Goal: Task Accomplishment & Management: Complete application form

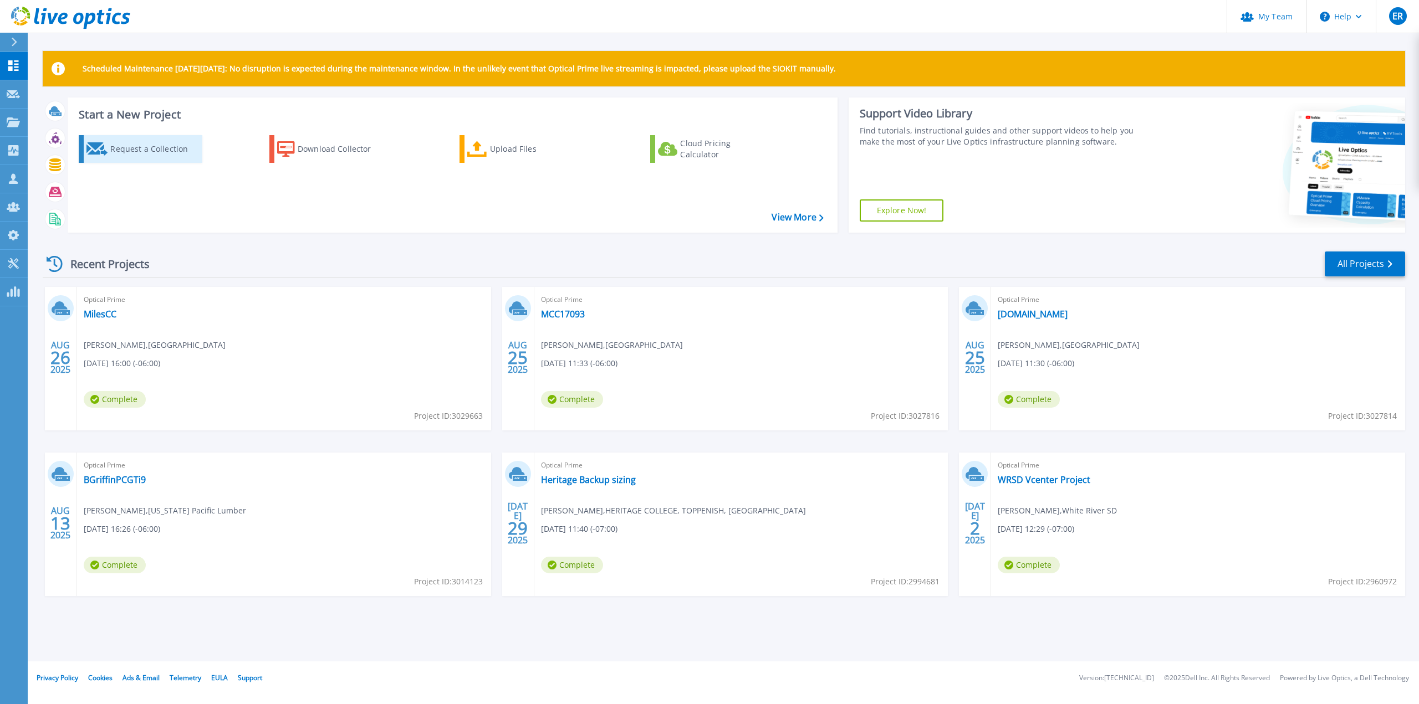
click at [167, 150] on div "Request a Collection" at bounding box center [154, 149] width 89 height 22
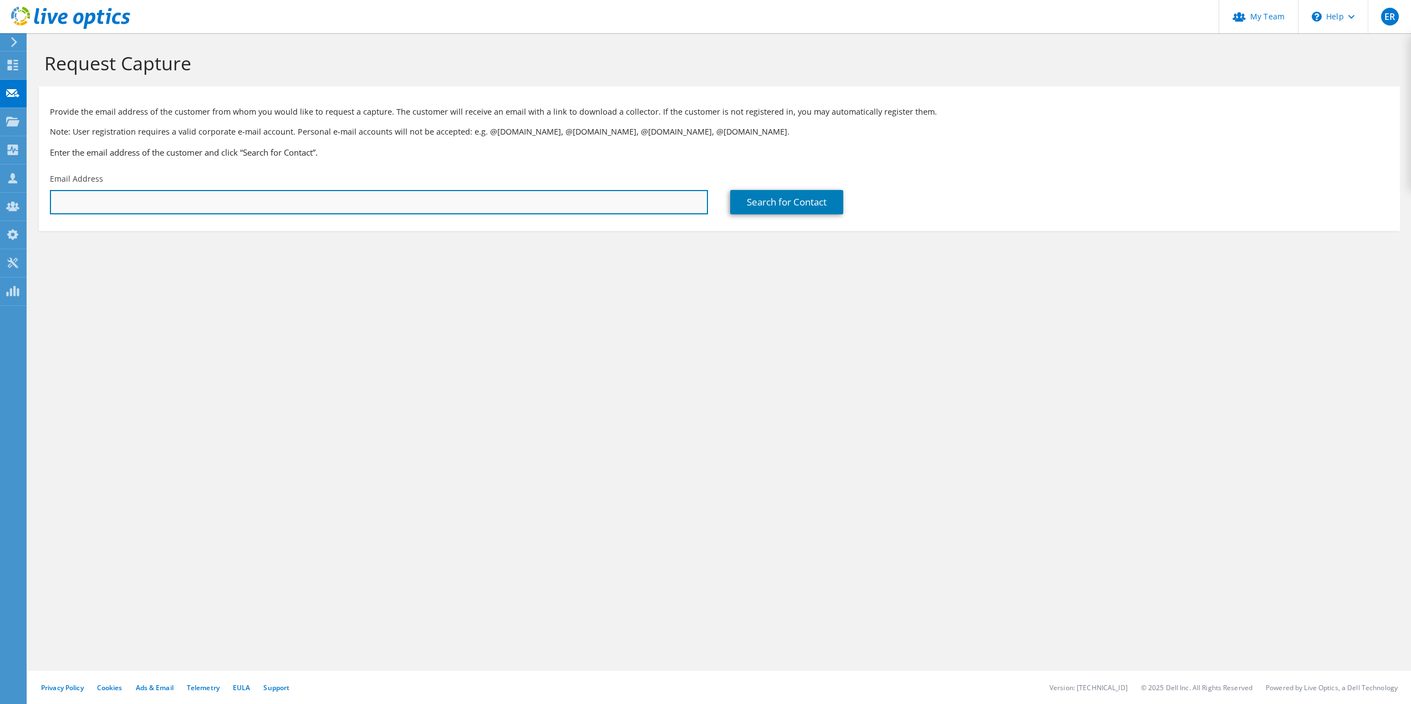
click at [234, 201] on input "text" at bounding box center [379, 202] width 658 height 24
click at [281, 207] on input "text" at bounding box center [379, 202] width 658 height 24
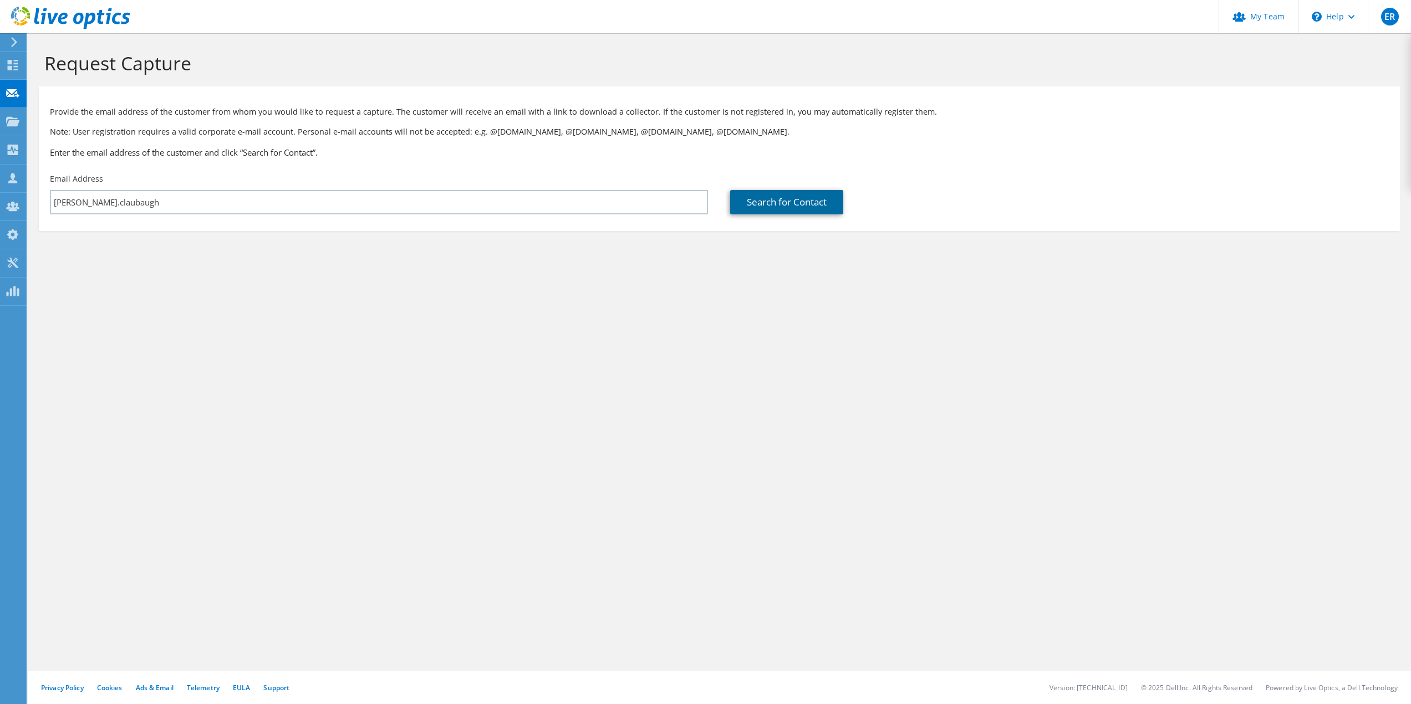
click at [784, 205] on link "Search for Contact" at bounding box center [786, 202] width 113 height 24
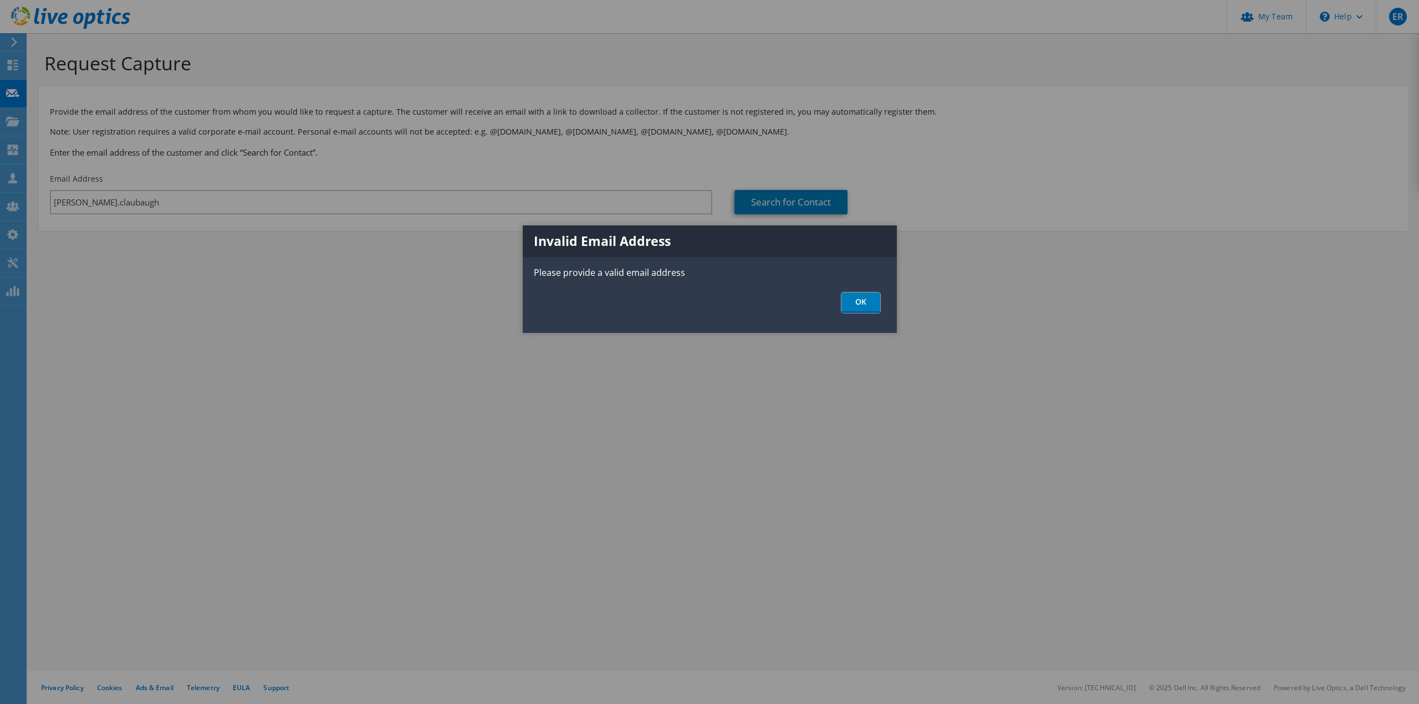
click at [853, 302] on link "OK" at bounding box center [860, 303] width 39 height 21
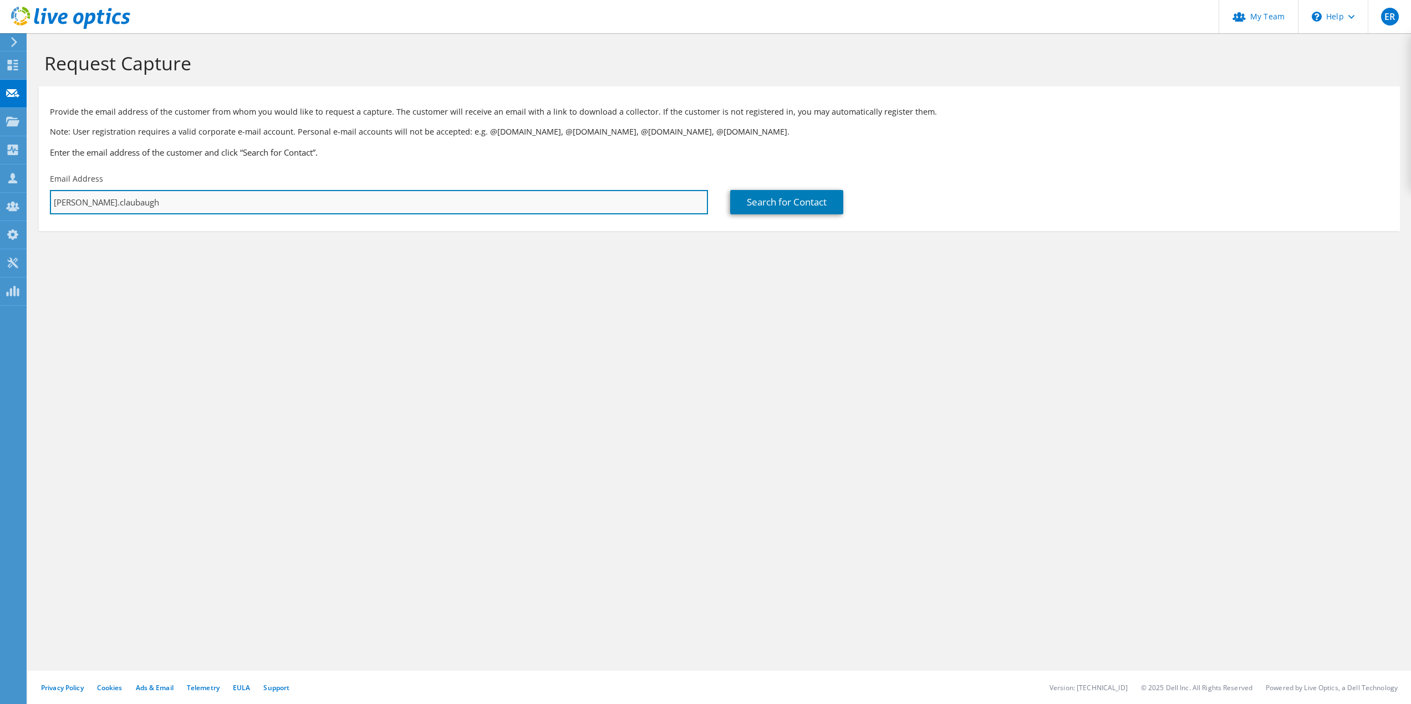
click at [84, 205] on input "[PERSON_NAME].claubaugh" at bounding box center [379, 202] width 658 height 24
click at [85, 202] on input "[PERSON_NAME].claubaugh" at bounding box center [379, 202] width 658 height 24
click at [175, 203] on input "[PERSON_NAME].[PERSON_NAME]" at bounding box center [379, 202] width 658 height 24
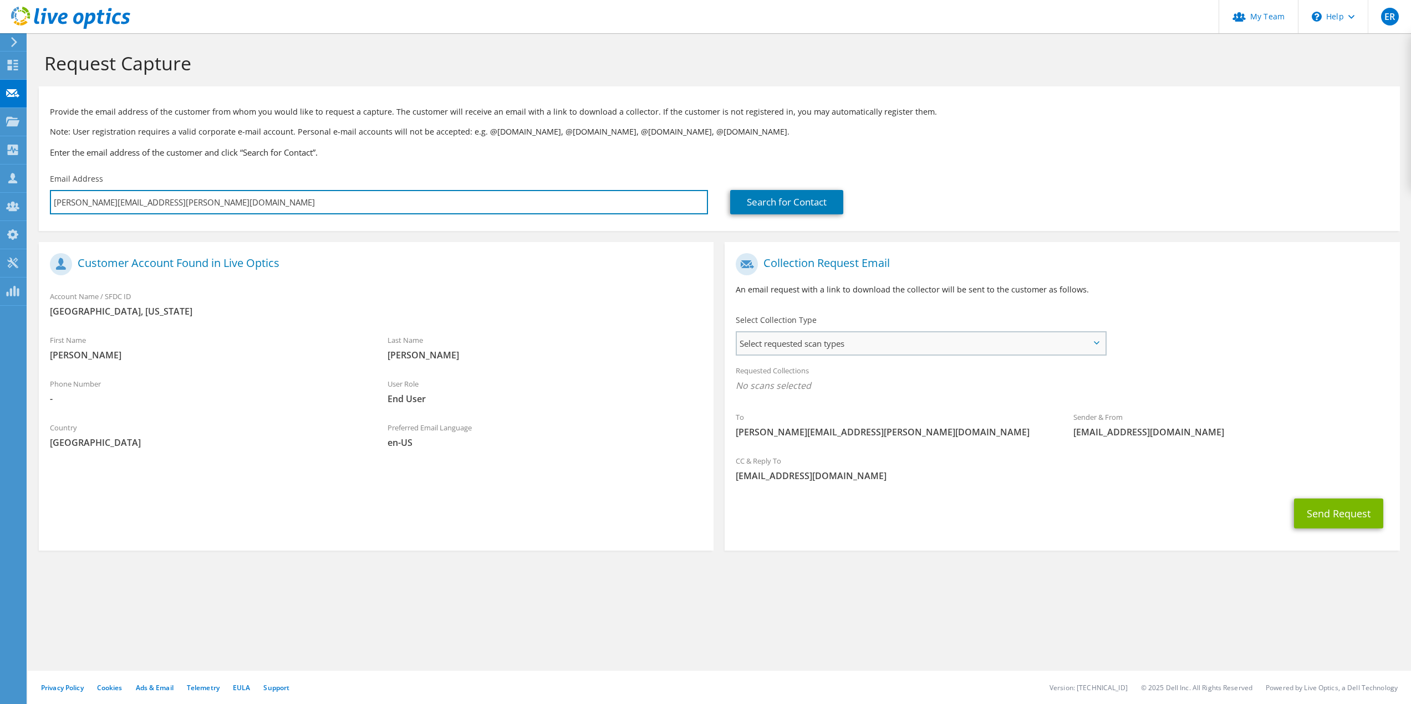
type input "[PERSON_NAME][EMAIL_ADDRESS][PERSON_NAME][DOMAIN_NAME]"
click at [826, 348] on span "Select requested scan types" at bounding box center [920, 344] width 367 height 22
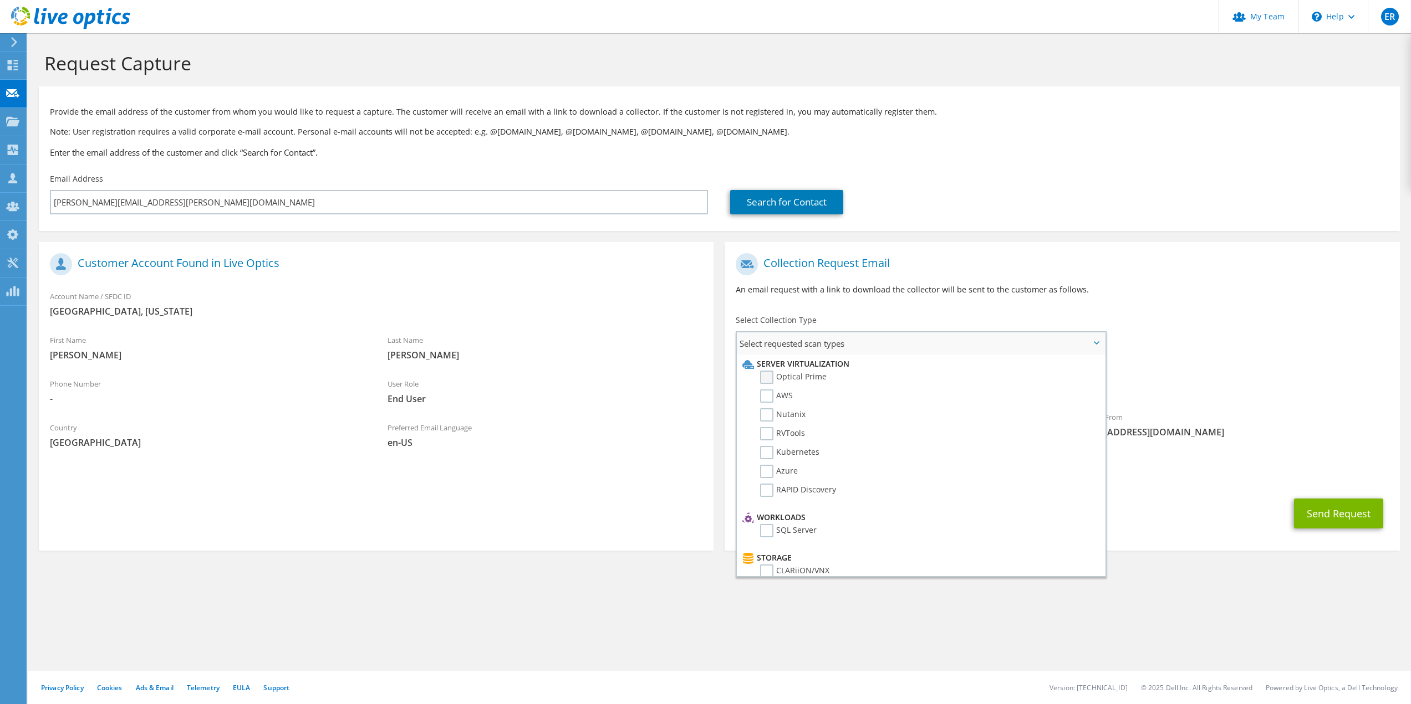
click at [770, 380] on label "Optical Prime" at bounding box center [793, 377] width 67 height 13
click at [0, 0] on input "Optical Prime" at bounding box center [0, 0] width 0 height 0
click at [1166, 360] on div "Requested Collections No scans selected Optical Prime" at bounding box center [1061, 381] width 675 height 44
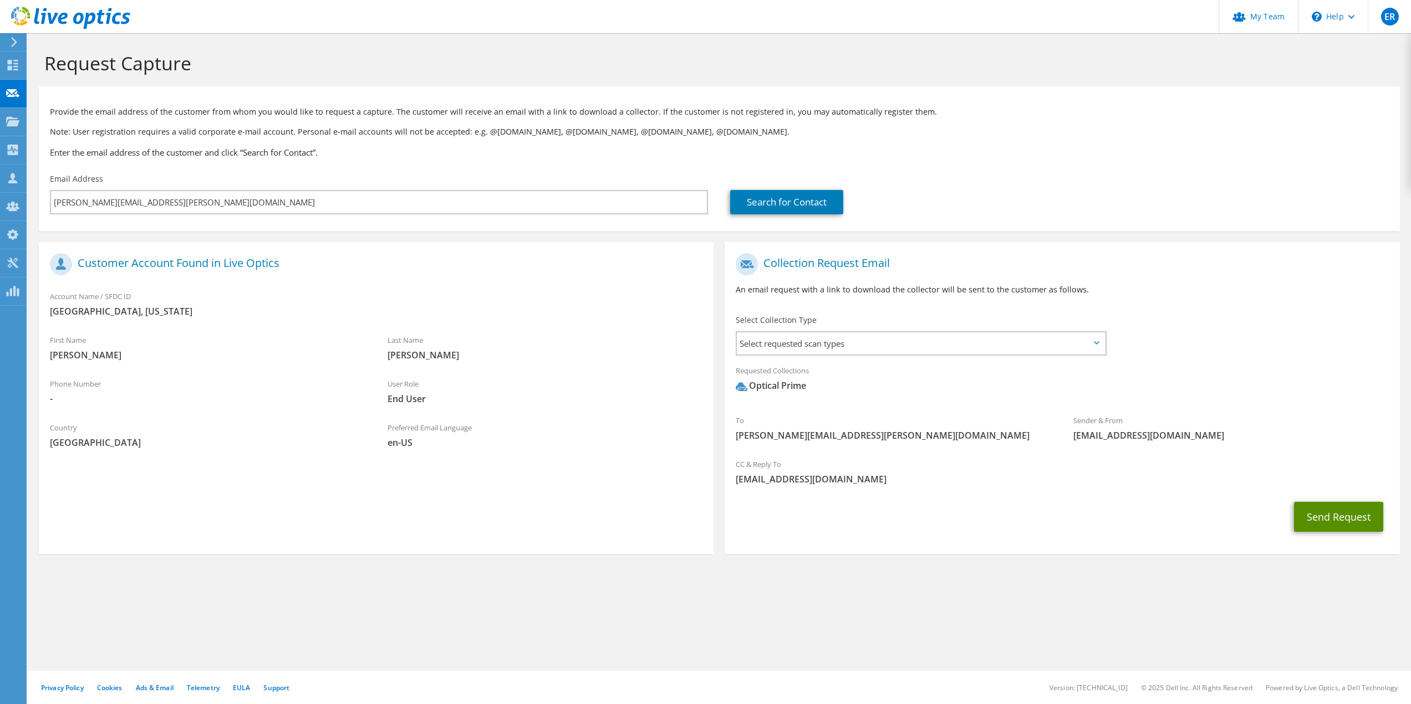
click at [1338, 513] on button "Send Request" at bounding box center [1338, 517] width 89 height 30
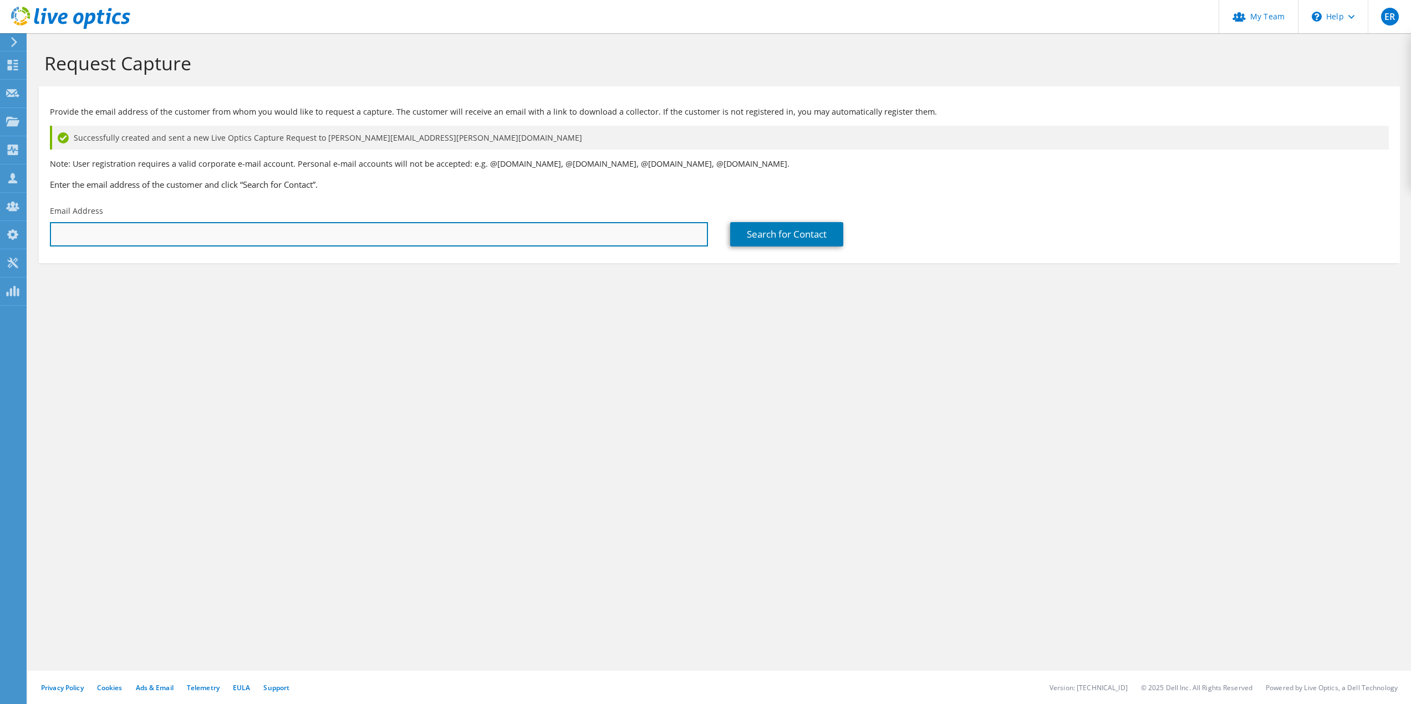
click at [476, 238] on input "text" at bounding box center [379, 234] width 658 height 24
click at [219, 237] on input "text" at bounding box center [379, 234] width 658 height 24
paste input "[PERSON_NAME] <[PERSON_NAME][EMAIL_ADDRESS][PERSON_NAME][DOMAIN_NAME]>"
drag, startPoint x: 114, startPoint y: 236, endPoint x: 19, endPoint y: 232, distance: 94.8
click at [19, 232] on div "ER Partner Team Admin Erik Routson Eroutson@ceriumnetworks.com ceriumnetworks M…" at bounding box center [705, 352] width 1411 height 704
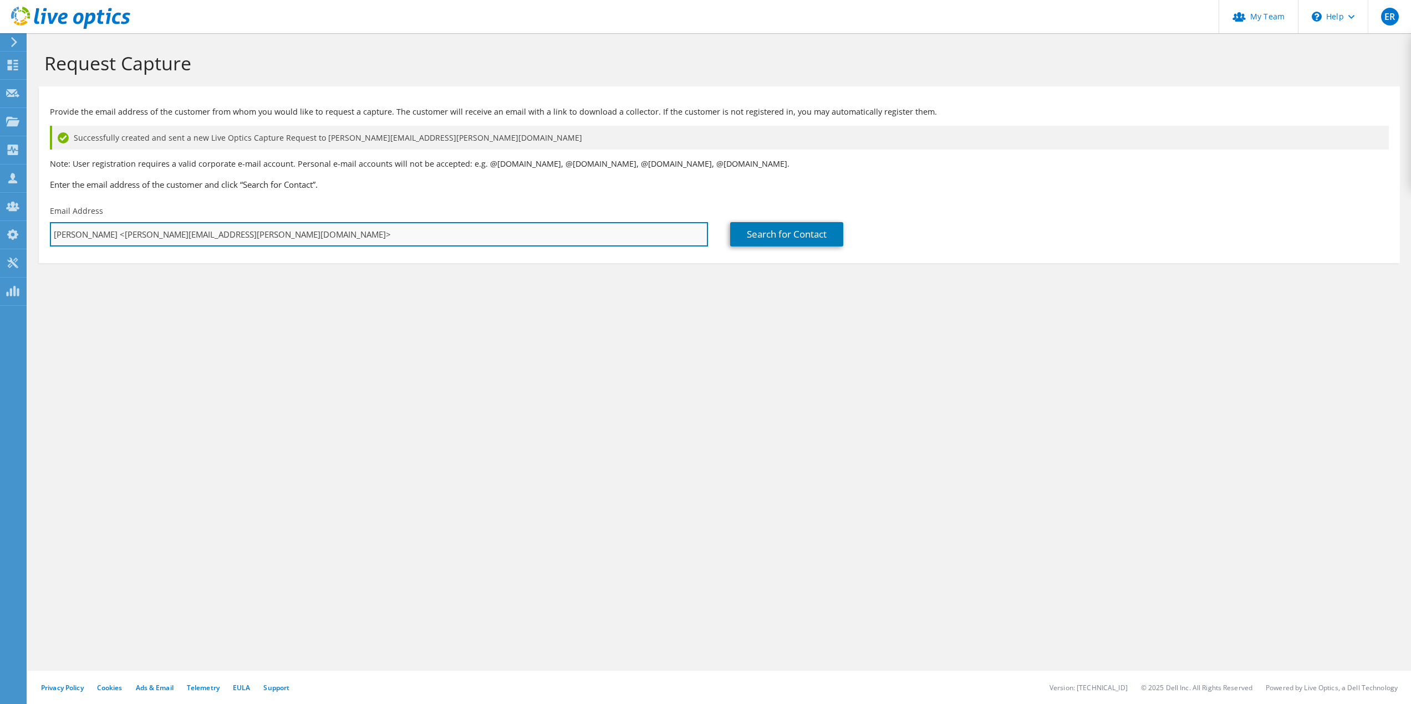
click at [279, 238] on input "Bob Clabaugh <bob.clabaugh@tillamookcounty.gov>" at bounding box center [379, 234] width 658 height 24
drag, startPoint x: 114, startPoint y: 237, endPoint x: 42, endPoint y: 234, distance: 71.6
click at [42, 234] on div "Email Address Bob Clabaugh <bob.clabaugh@tillamookcounty.gov>" at bounding box center [379, 226] width 680 height 52
click at [224, 231] on input "bob.clabaugh@tillamookcounty.gov>" at bounding box center [379, 234] width 658 height 24
type input "bob.clabaugh@tillamookcounty.gov"
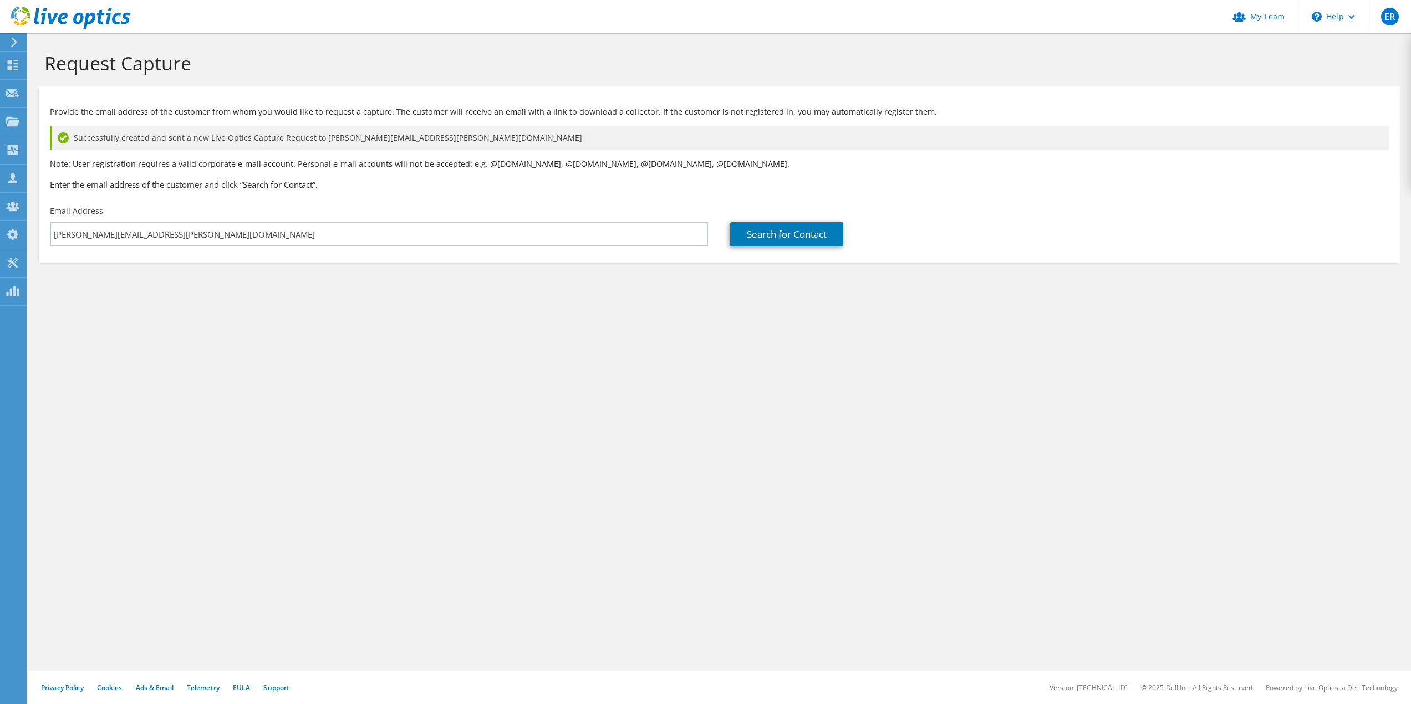
click at [262, 291] on section "Request Capture Provide the email address of the customer from whom you would l…" at bounding box center [719, 175] width 1383 height 285
click at [757, 236] on link "Search for Contact" at bounding box center [786, 234] width 113 height 24
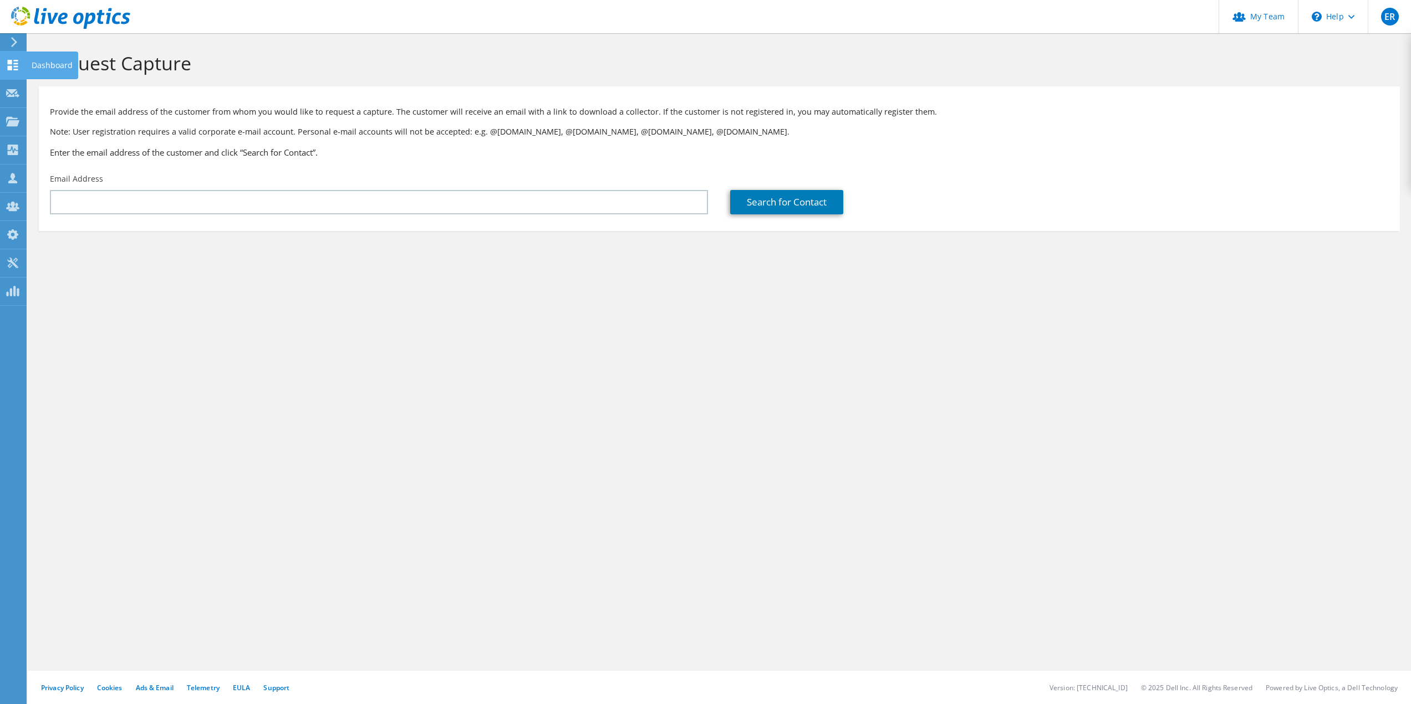
click at [8, 67] on use at bounding box center [13, 65] width 11 height 11
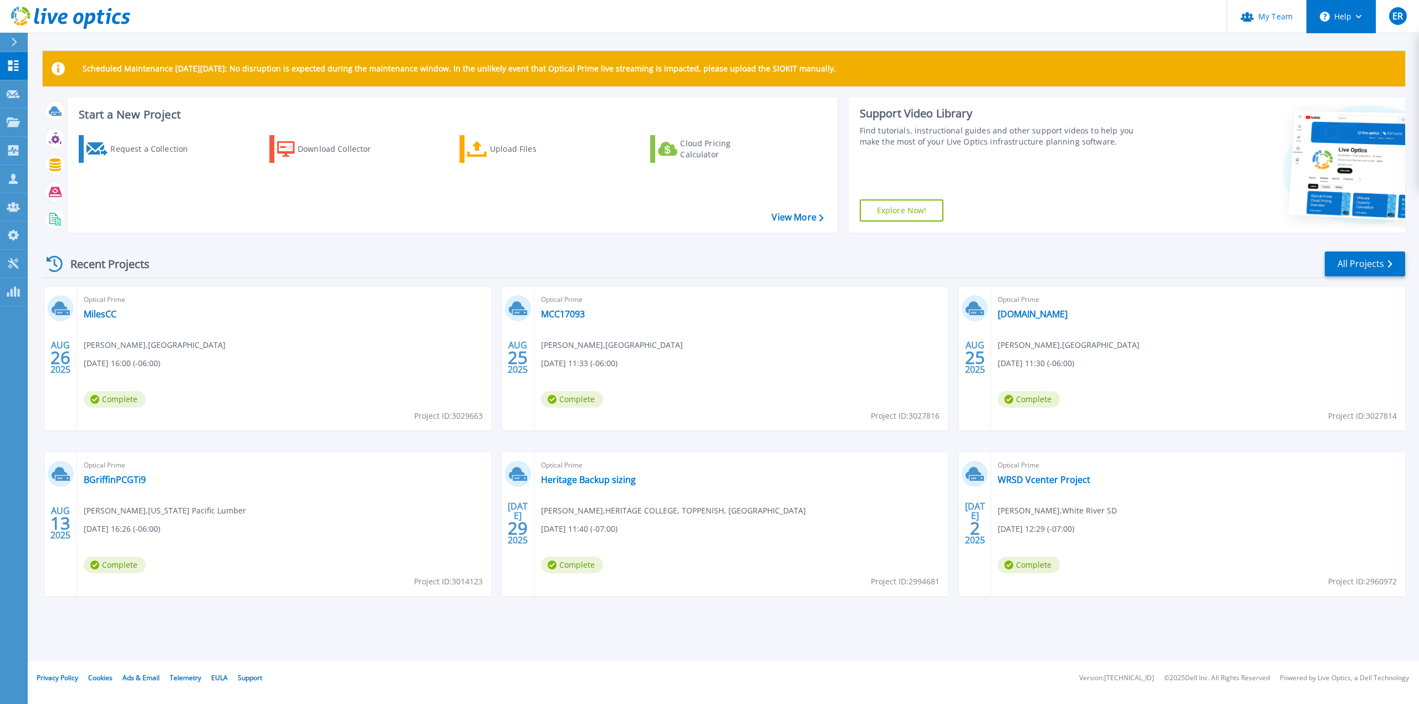
click at [1350, 14] on button "Help" at bounding box center [1340, 16] width 69 height 33
click at [1355, 78] on link "Contact Support" at bounding box center [1369, 75] width 124 height 27
